Goal: Information Seeking & Learning: Learn about a topic

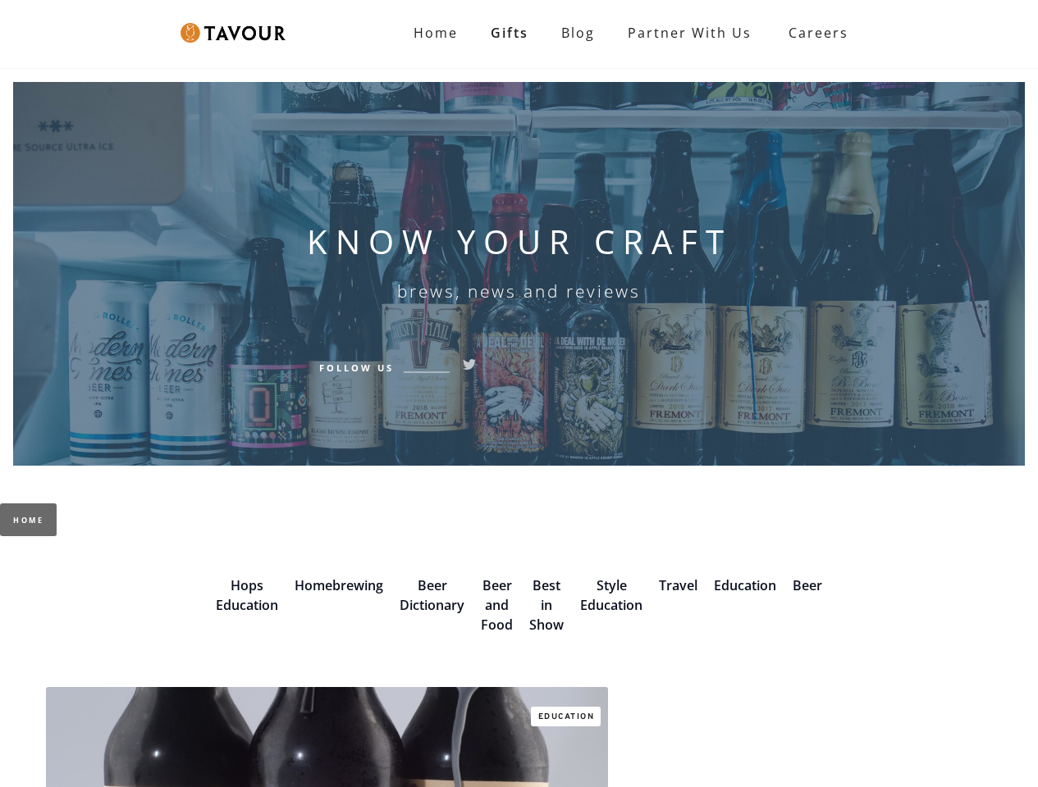
click at [28, 520] on link "Home" at bounding box center [28, 520] width 57 height 33
